Goal: Task Accomplishment & Management: Use online tool/utility

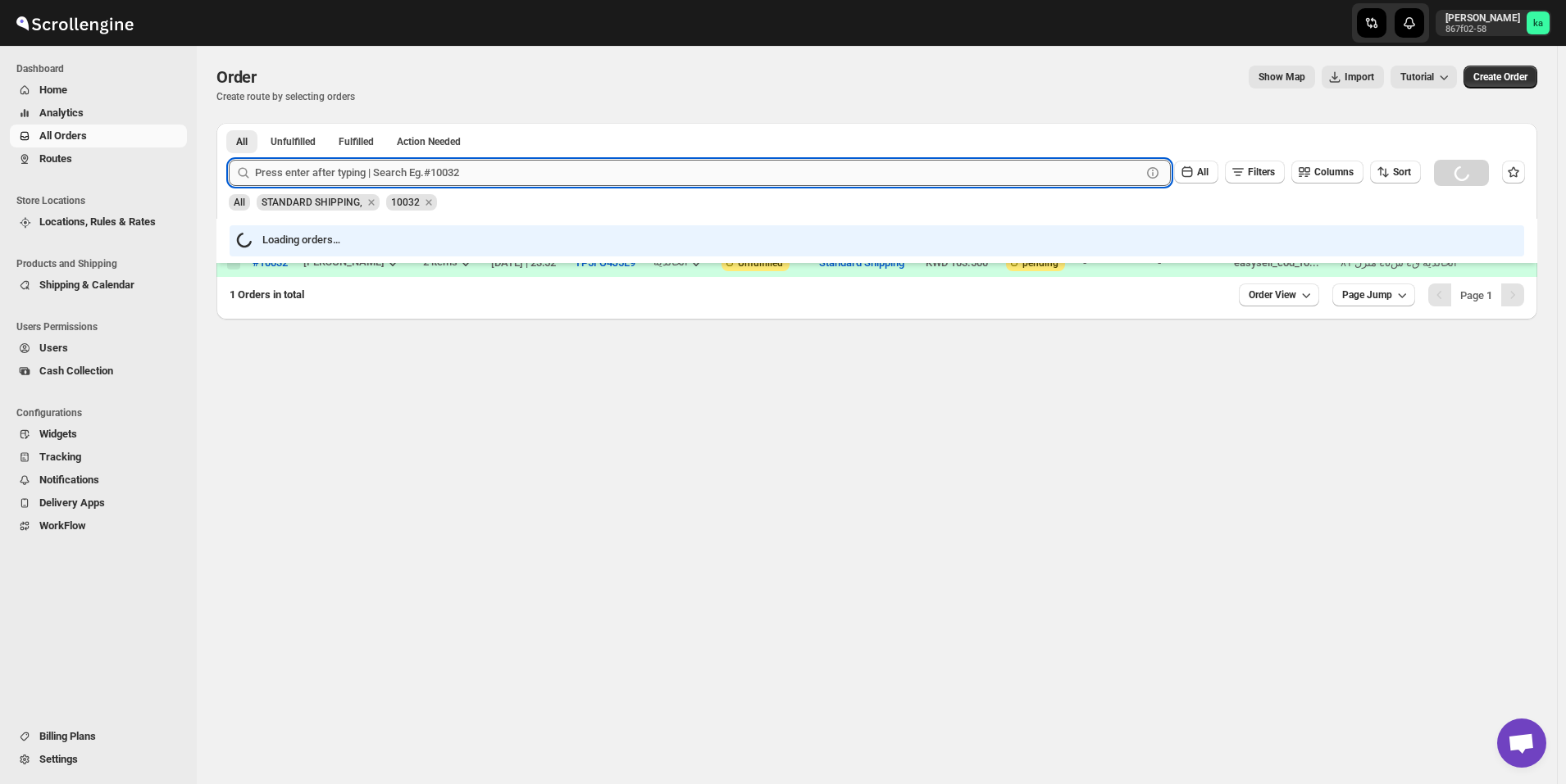
click at [351, 180] on input "text" at bounding box center [698, 173] width 886 height 26
paste input "10284"
type input "10284"
click at [229, 123] on button "Submit" at bounding box center [252, 131] width 46 height 17
click at [665, 164] on input "10284" at bounding box center [683, 173] width 857 height 26
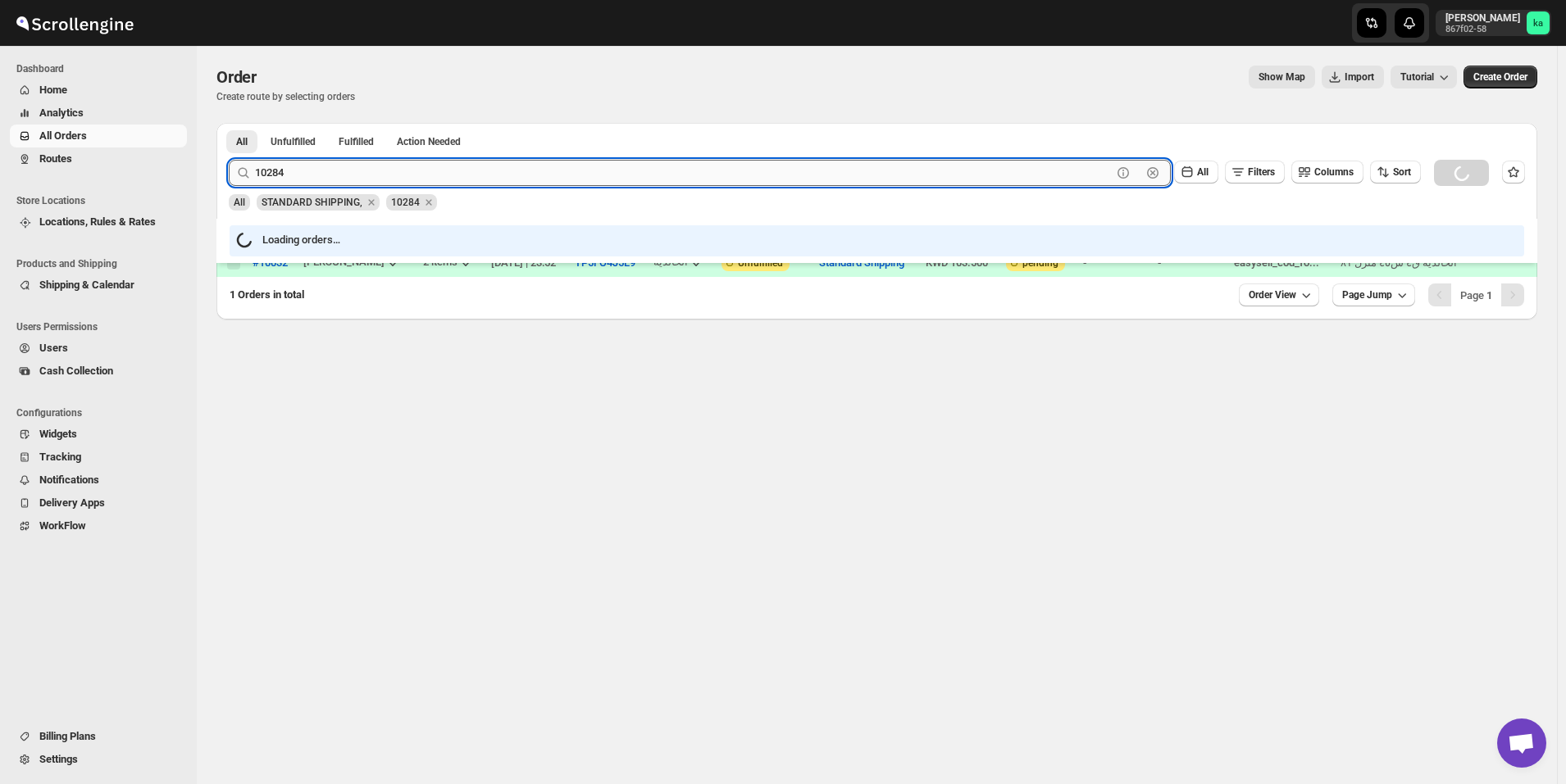
click at [665, 164] on input "10284" at bounding box center [683, 173] width 857 height 26
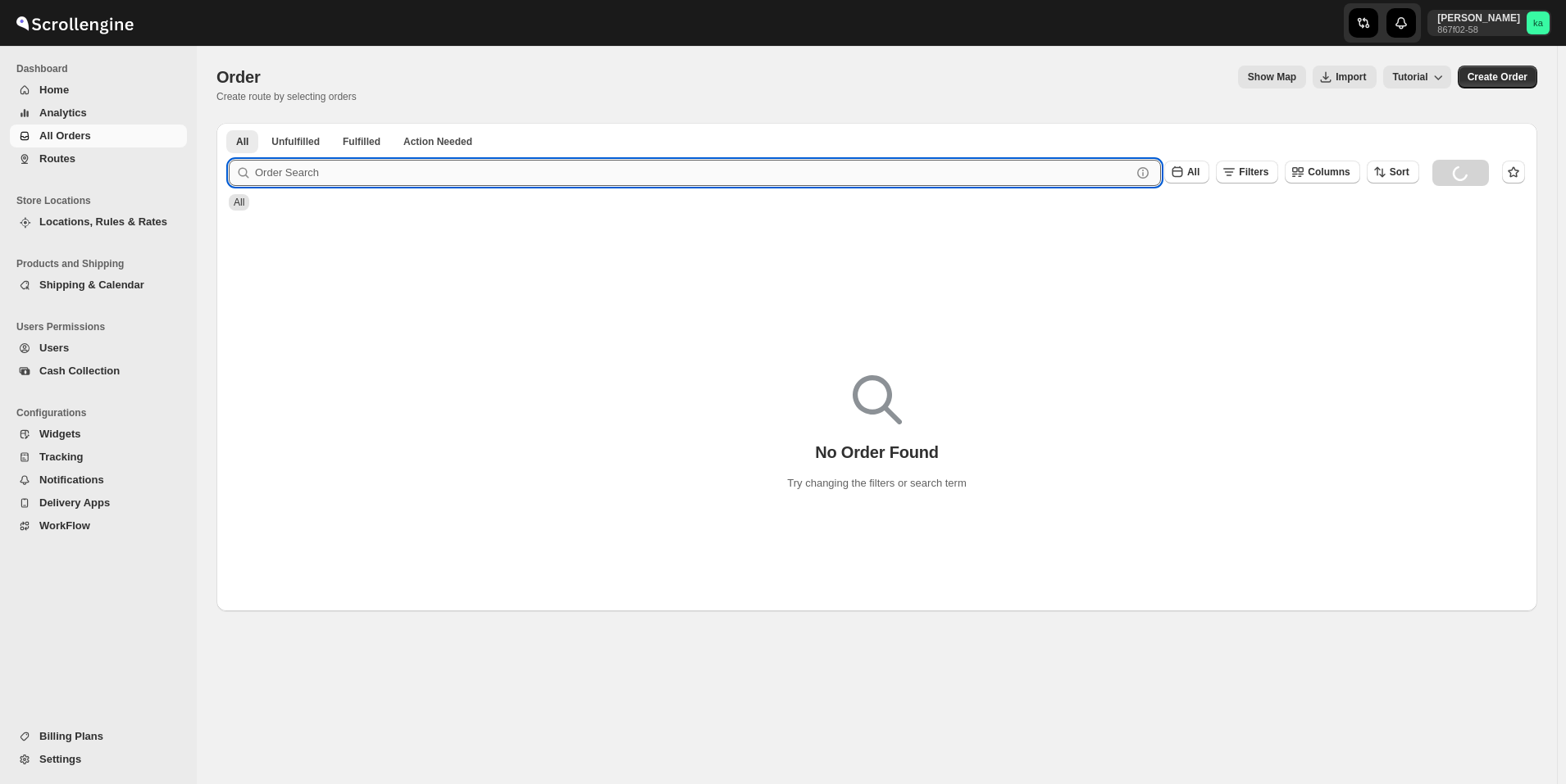
click at [351, 176] on input "text" at bounding box center [693, 173] width 876 height 26
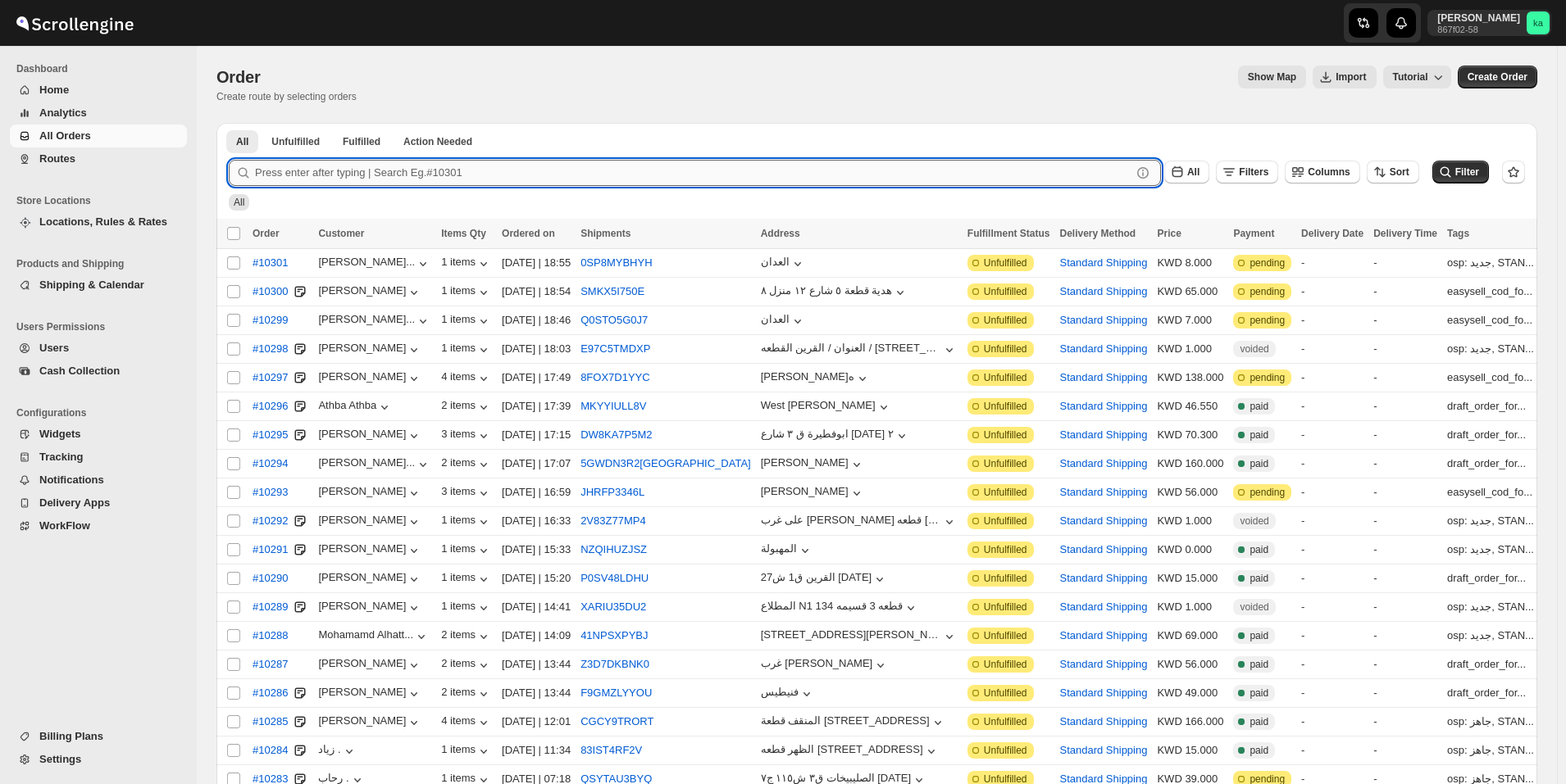
paste input "10284"
type input "10284"
click at [229, 123] on button "Submit" at bounding box center [252, 131] width 46 height 17
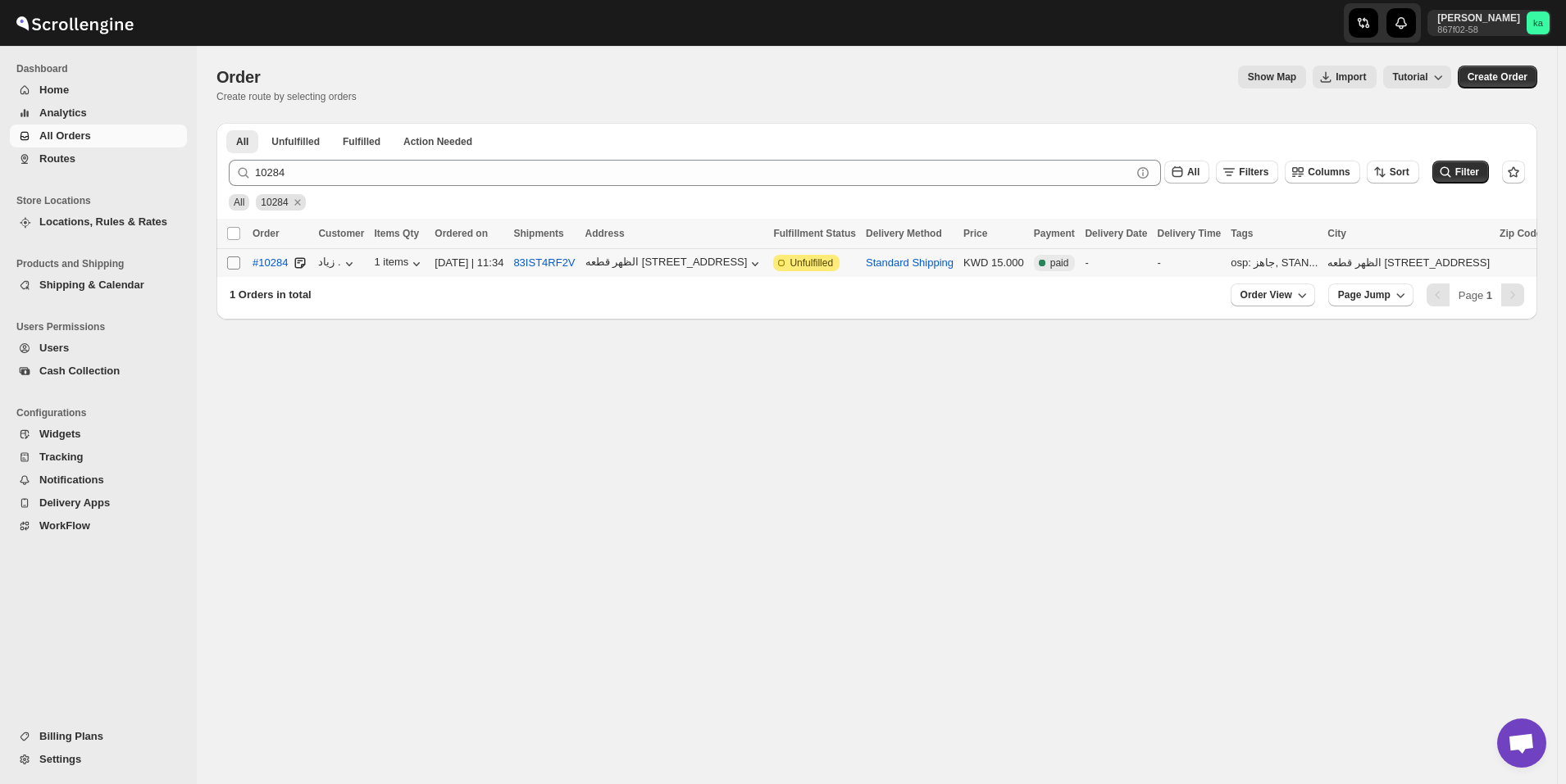
click at [230, 264] on input "Select order" at bounding box center [234, 263] width 13 height 13
checkbox input "true"
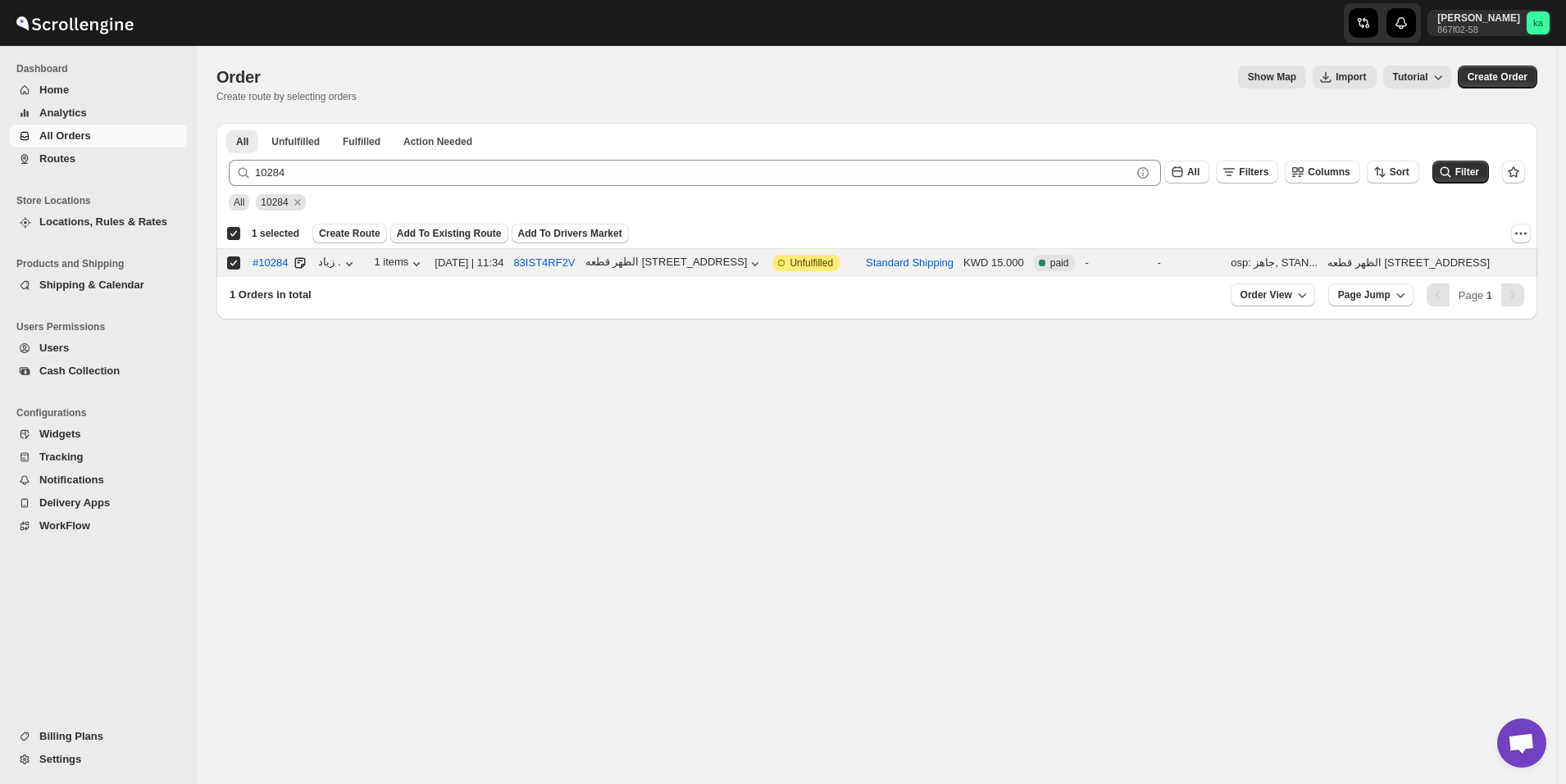
click at [446, 230] on span "Add To Existing Route" at bounding box center [449, 233] width 105 height 13
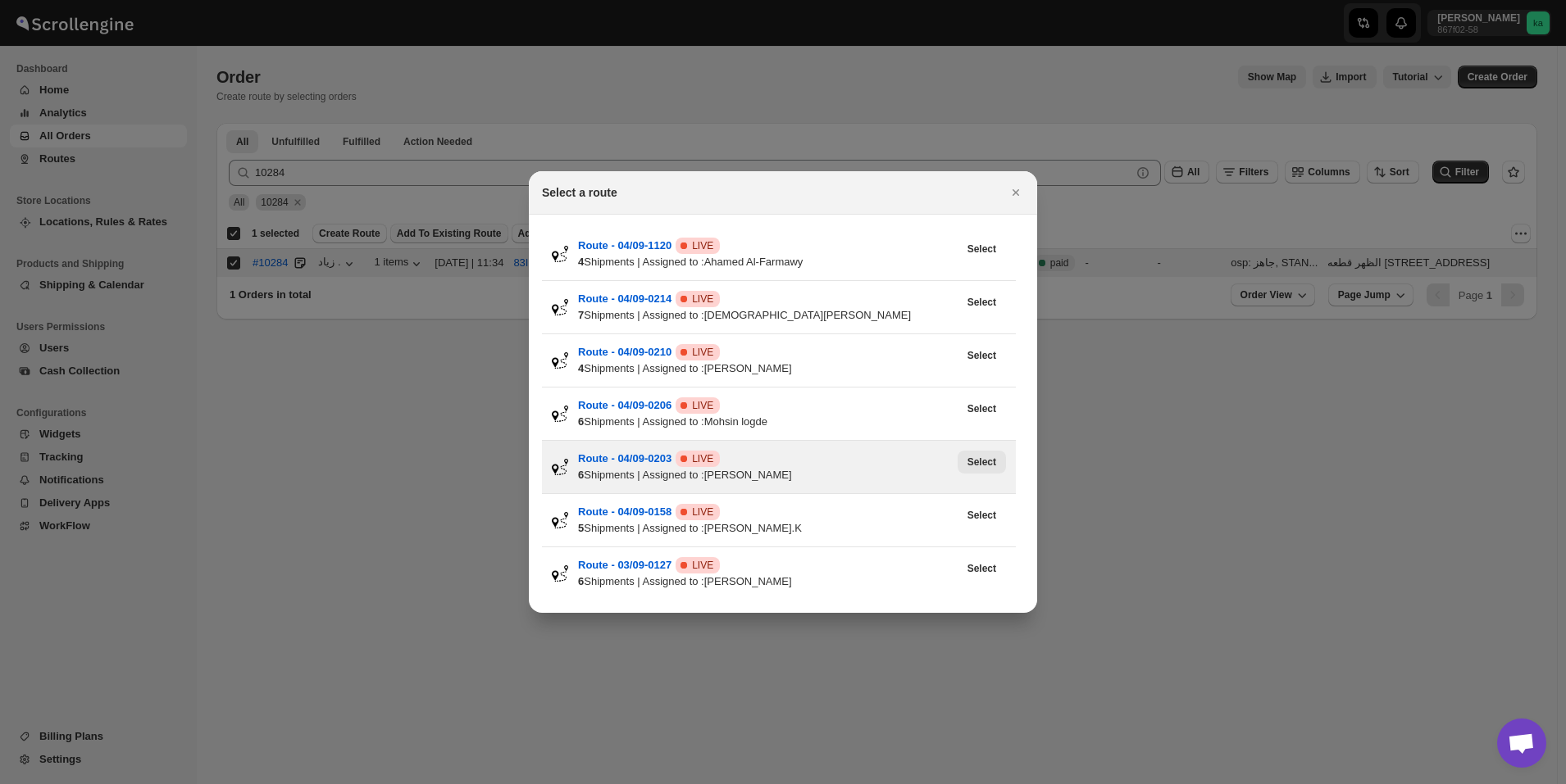
click at [993, 462] on span "Select" at bounding box center [982, 461] width 29 height 13
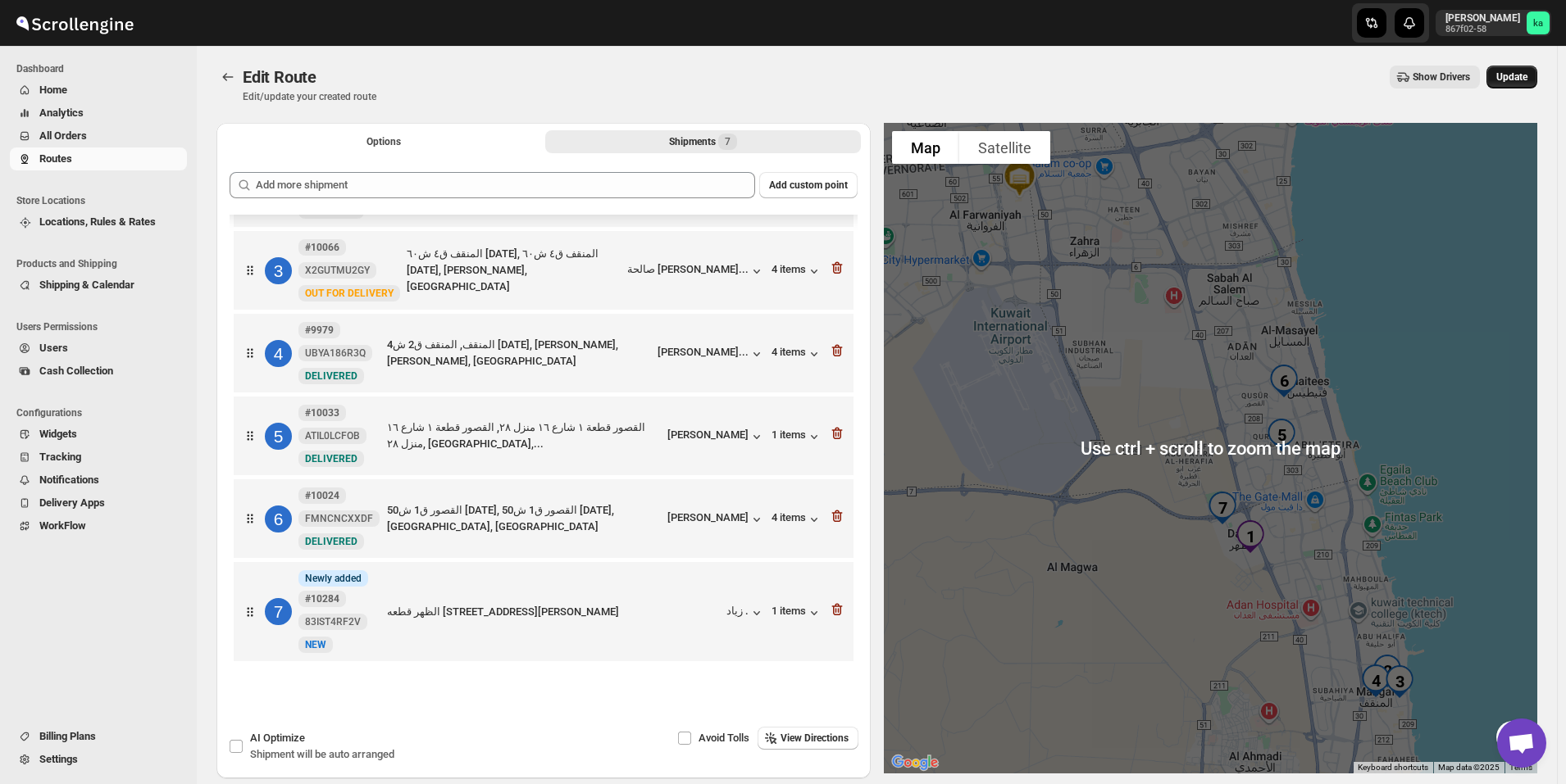
click at [1527, 76] on span "Update" at bounding box center [1511, 77] width 31 height 13
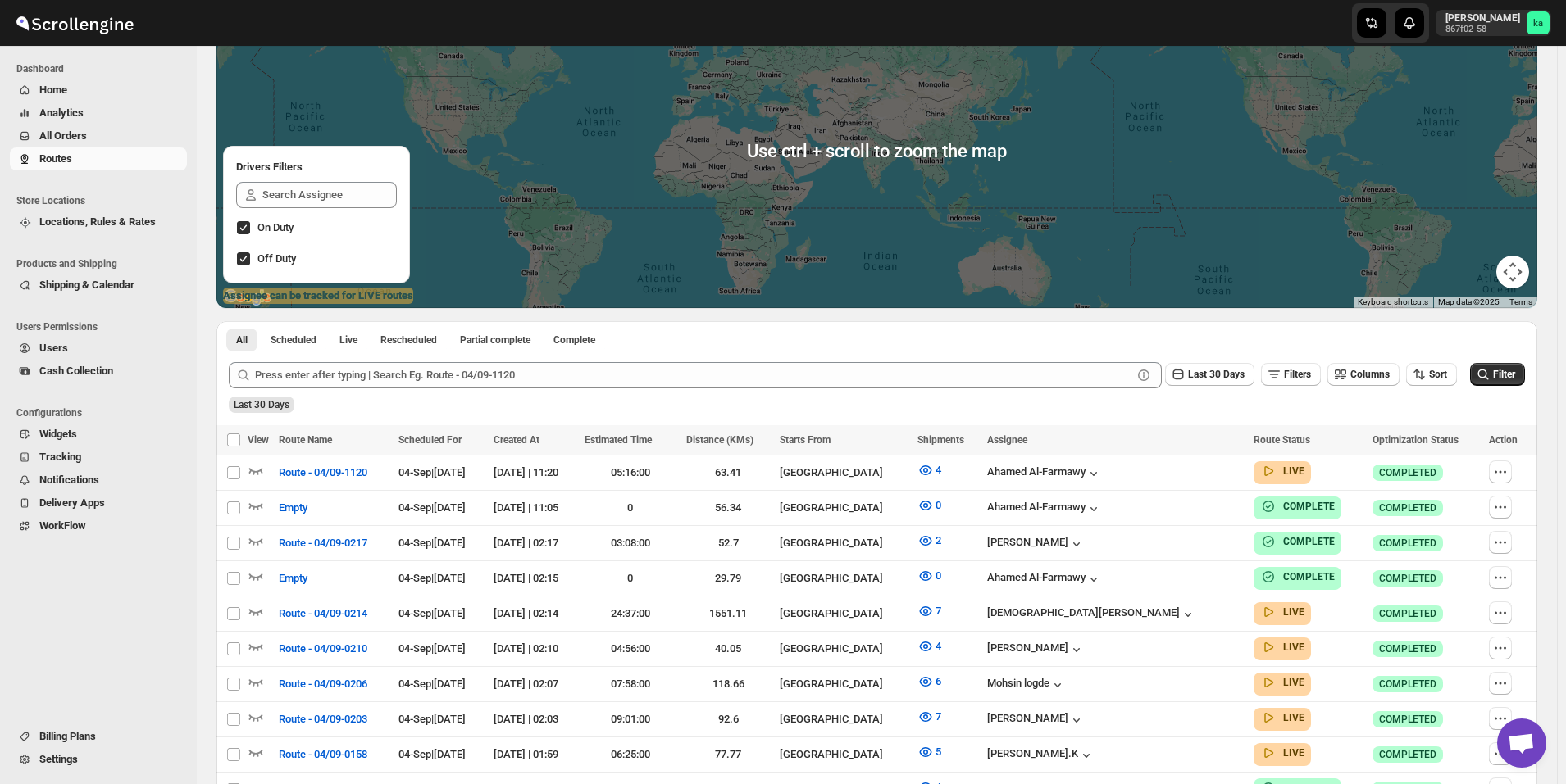
scroll to position [328, 0]
